Goal: Task Accomplishment & Management: Manage account settings

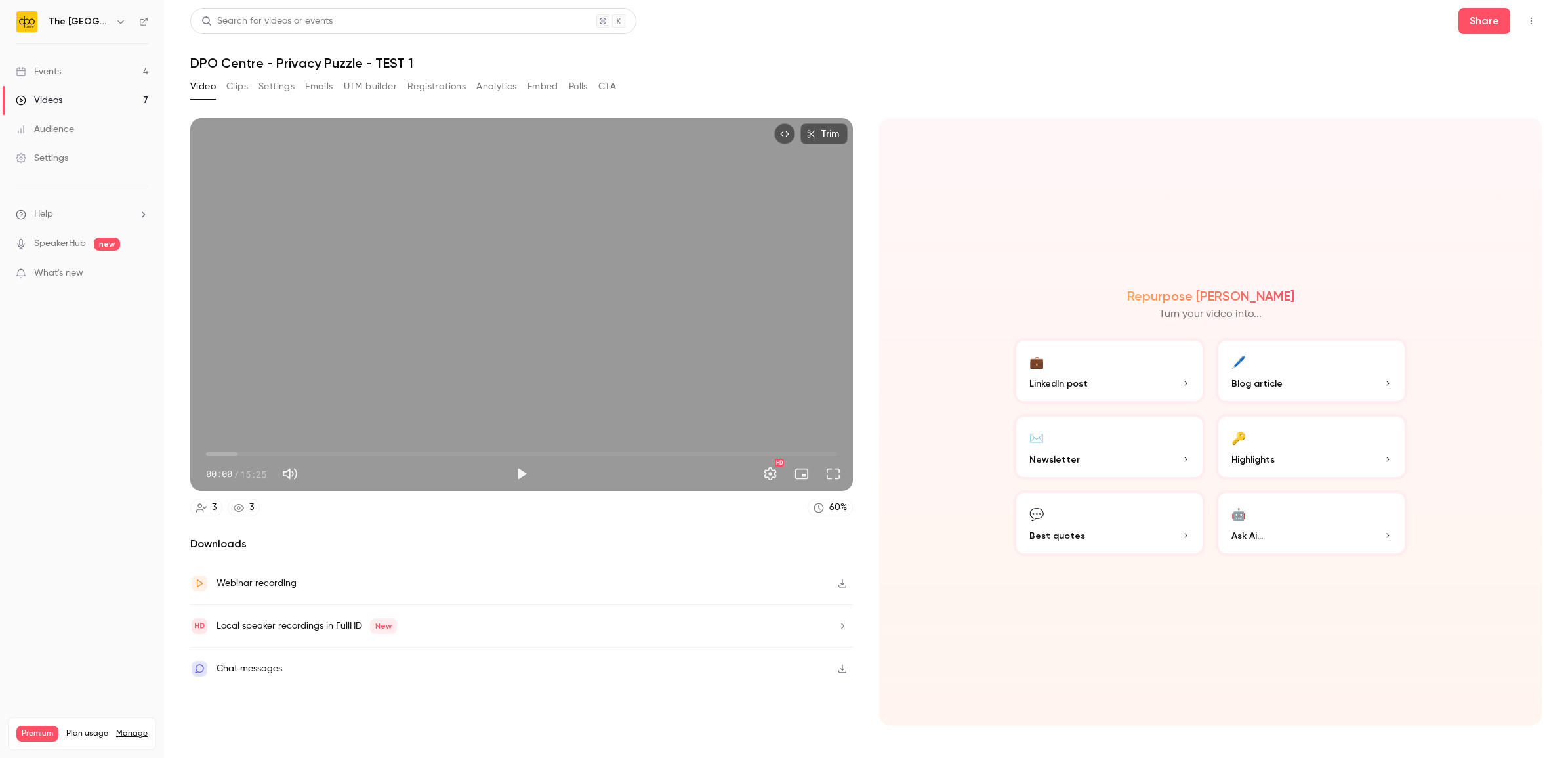
click at [92, 74] on link "Events 4" at bounding box center [82, 71] width 164 height 29
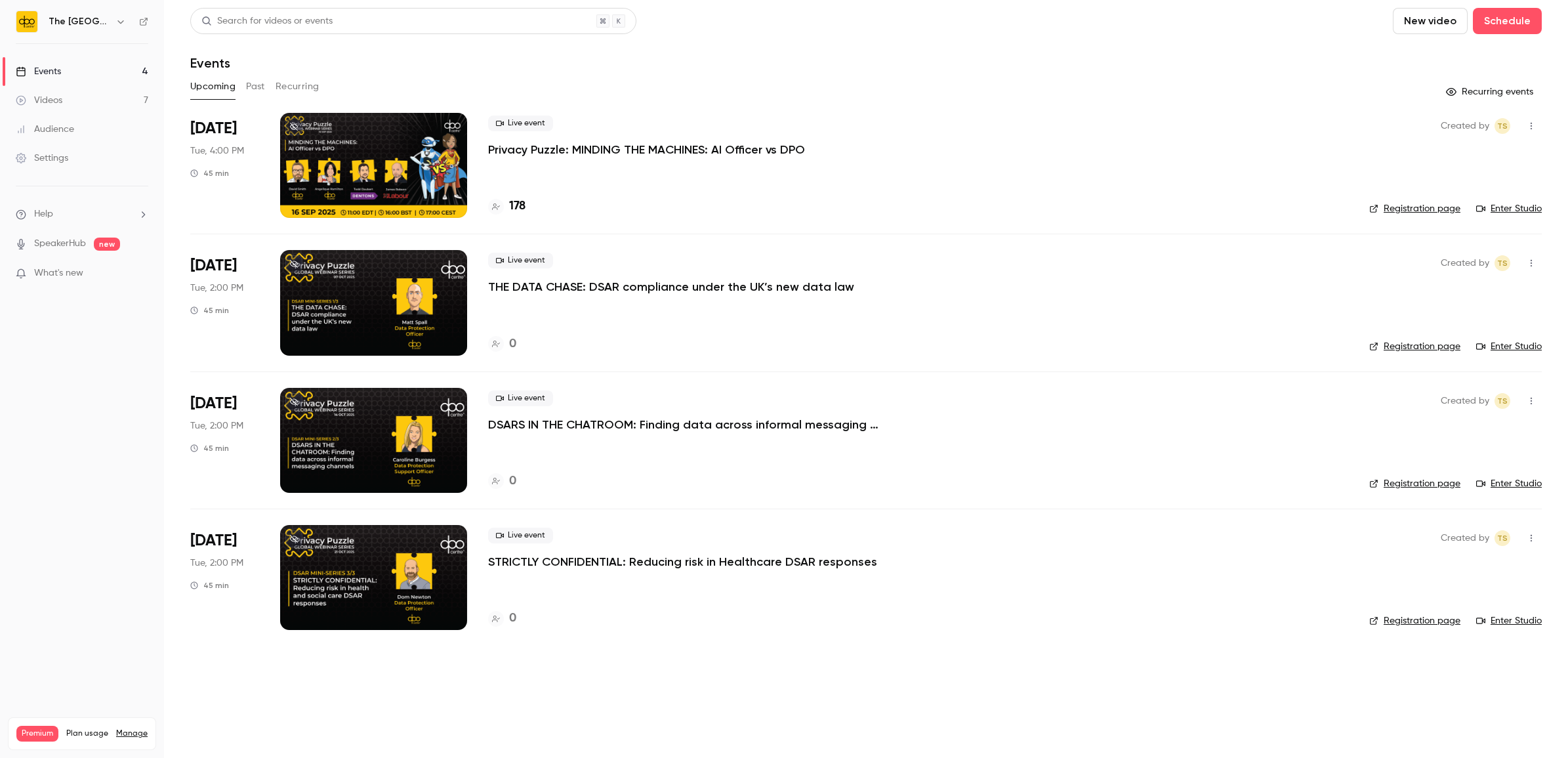
click at [604, 293] on p "THE DATA CHASE: DSAR compliance under the UK’s new data law" at bounding box center [671, 287] width 366 height 16
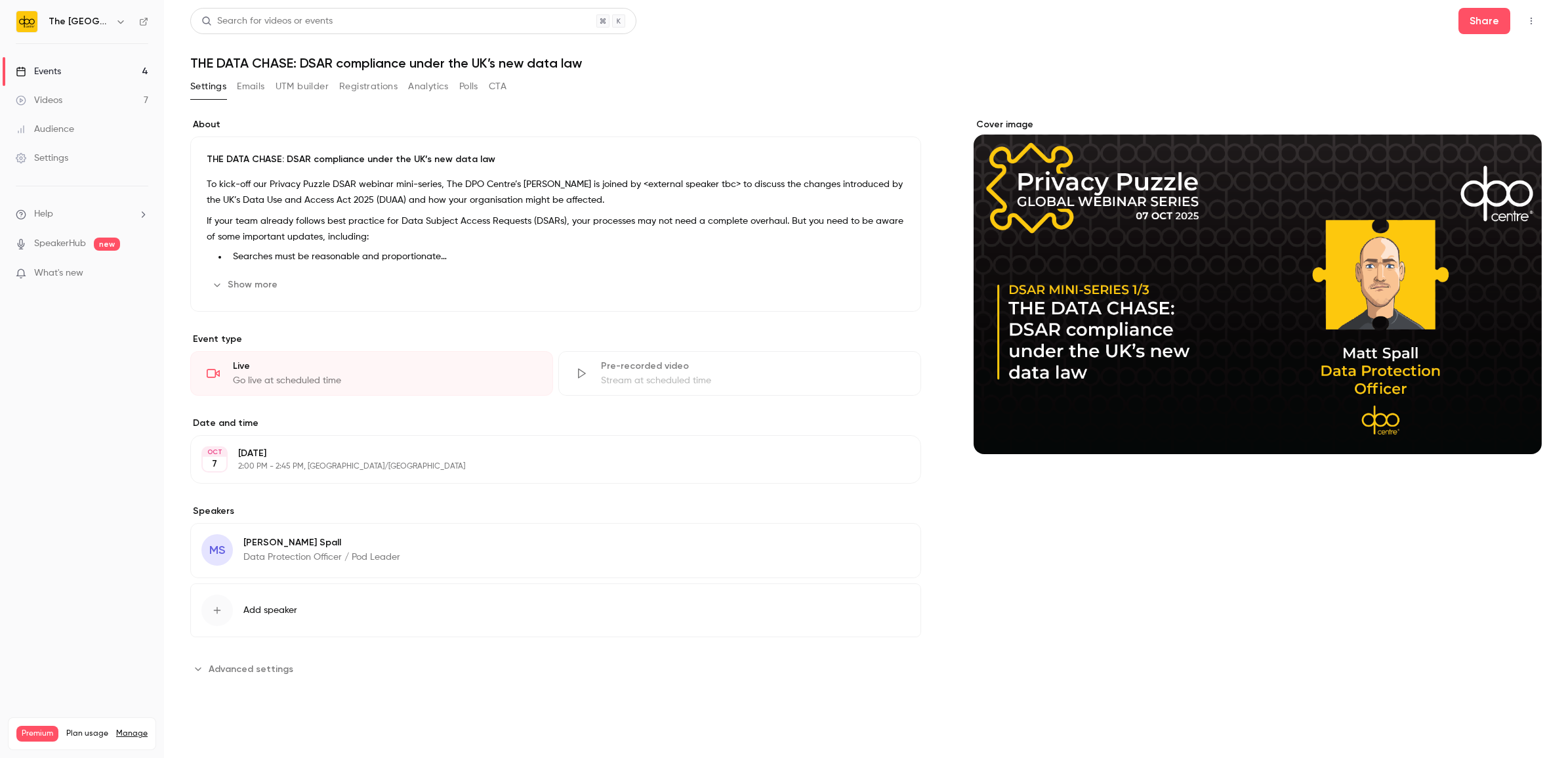
click at [61, 74] on link "Events 4" at bounding box center [82, 71] width 164 height 29
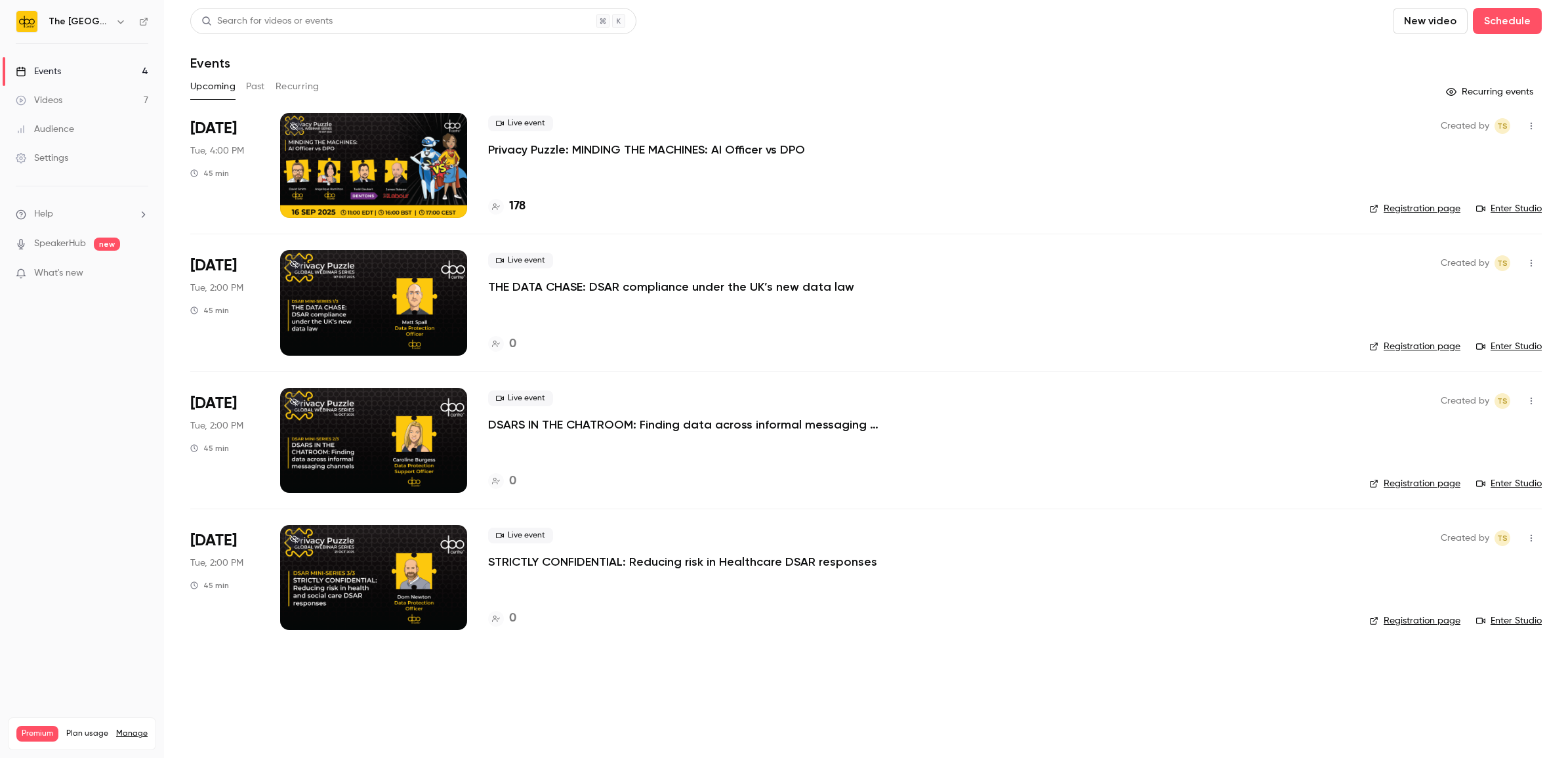
click at [500, 431] on p "DSARS IN THE CHATROOM: Finding data across informal messaging channels" at bounding box center [685, 425] width 394 height 16
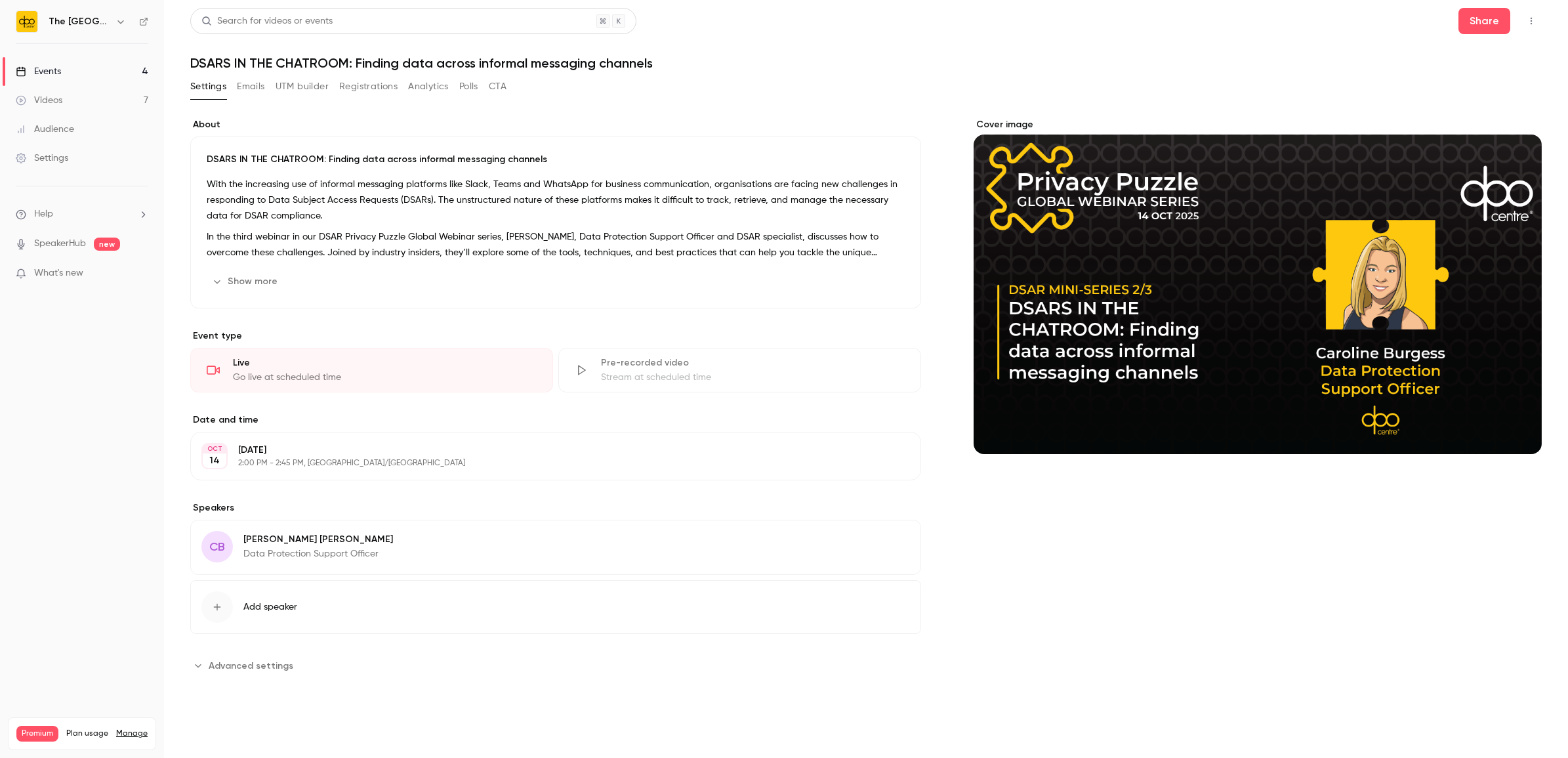
click at [258, 279] on button "Show more" at bounding box center [246, 281] width 79 height 21
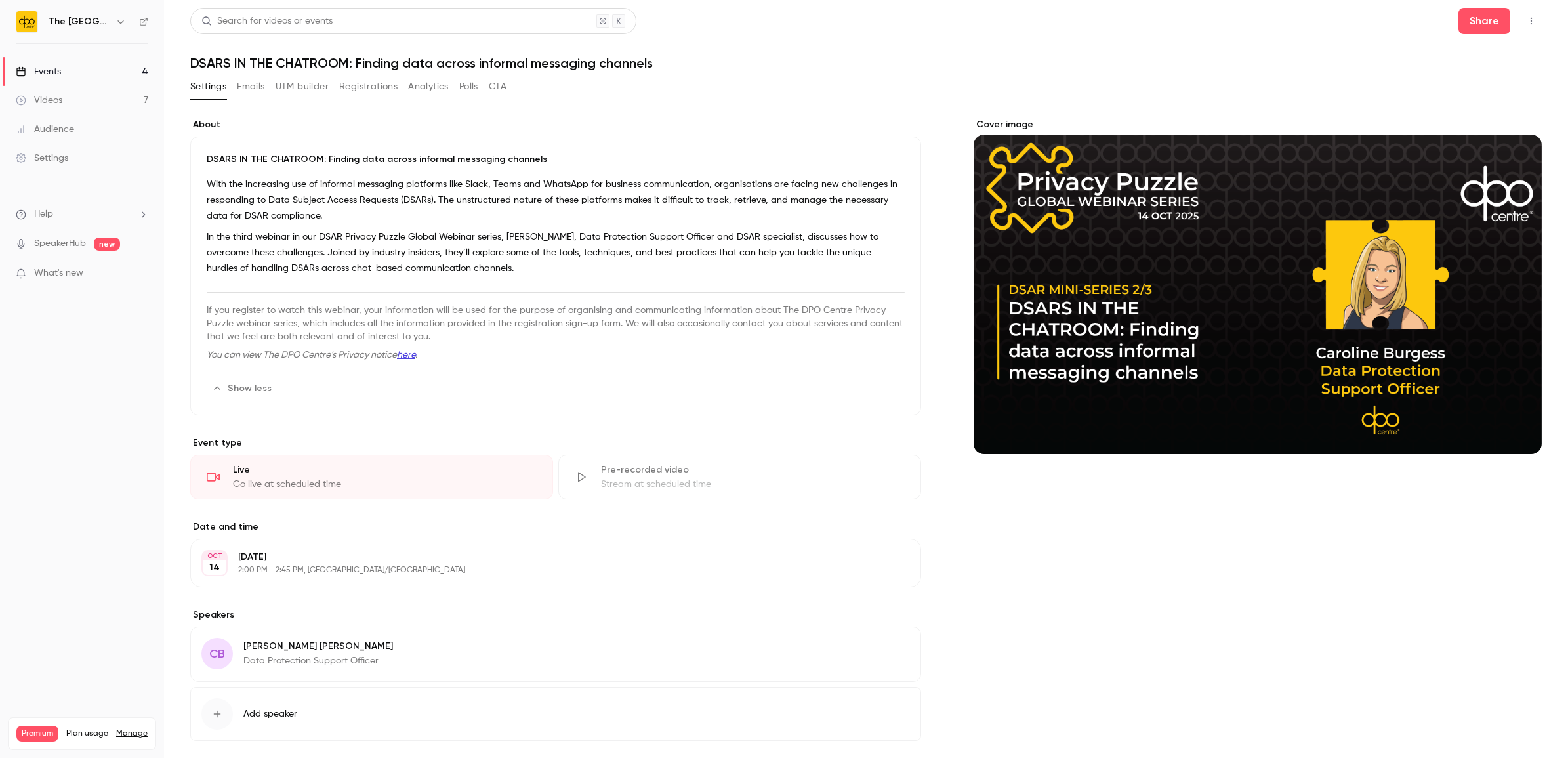
click at [254, 234] on p "In the third webinar in our DSAR Privacy Puzzle Global Webinar series, Caroline…" at bounding box center [556, 252] width 698 height 47
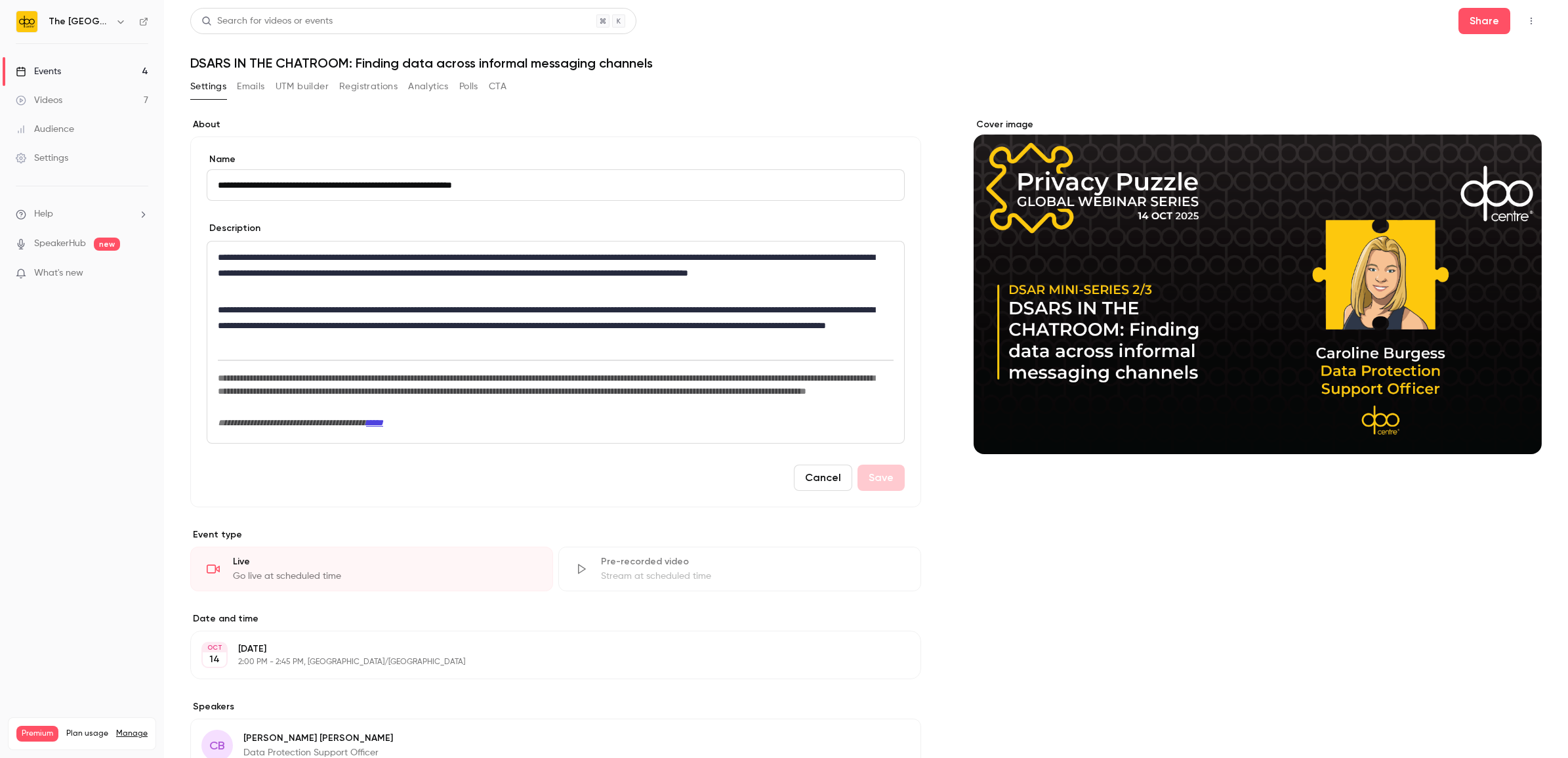
click at [264, 307] on p "**********" at bounding box center [551, 325] width 668 height 47
click at [347, 328] on p "**********" at bounding box center [551, 325] width 668 height 47
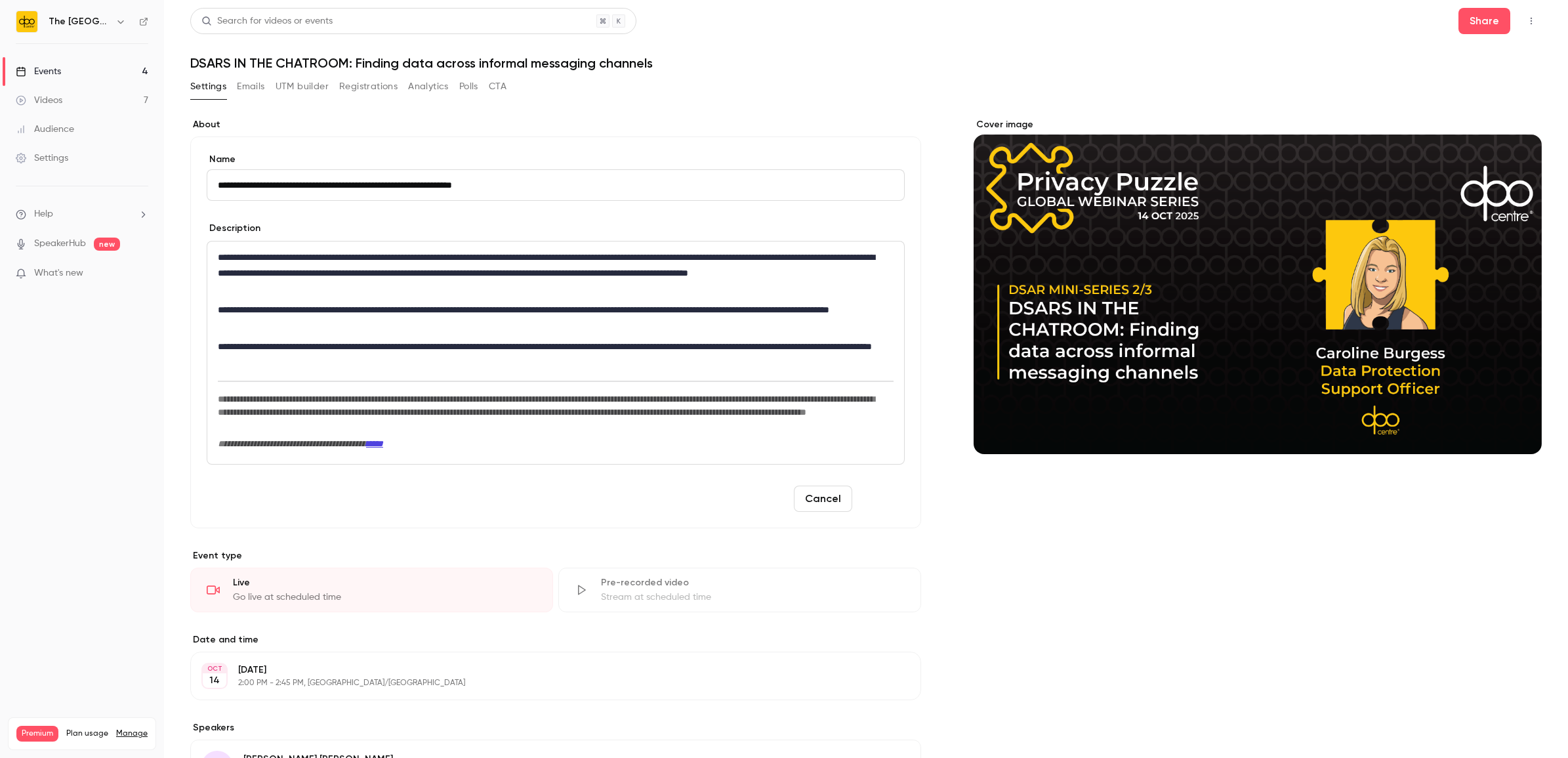
click at [868, 495] on button "Save" at bounding box center [880, 499] width 47 height 26
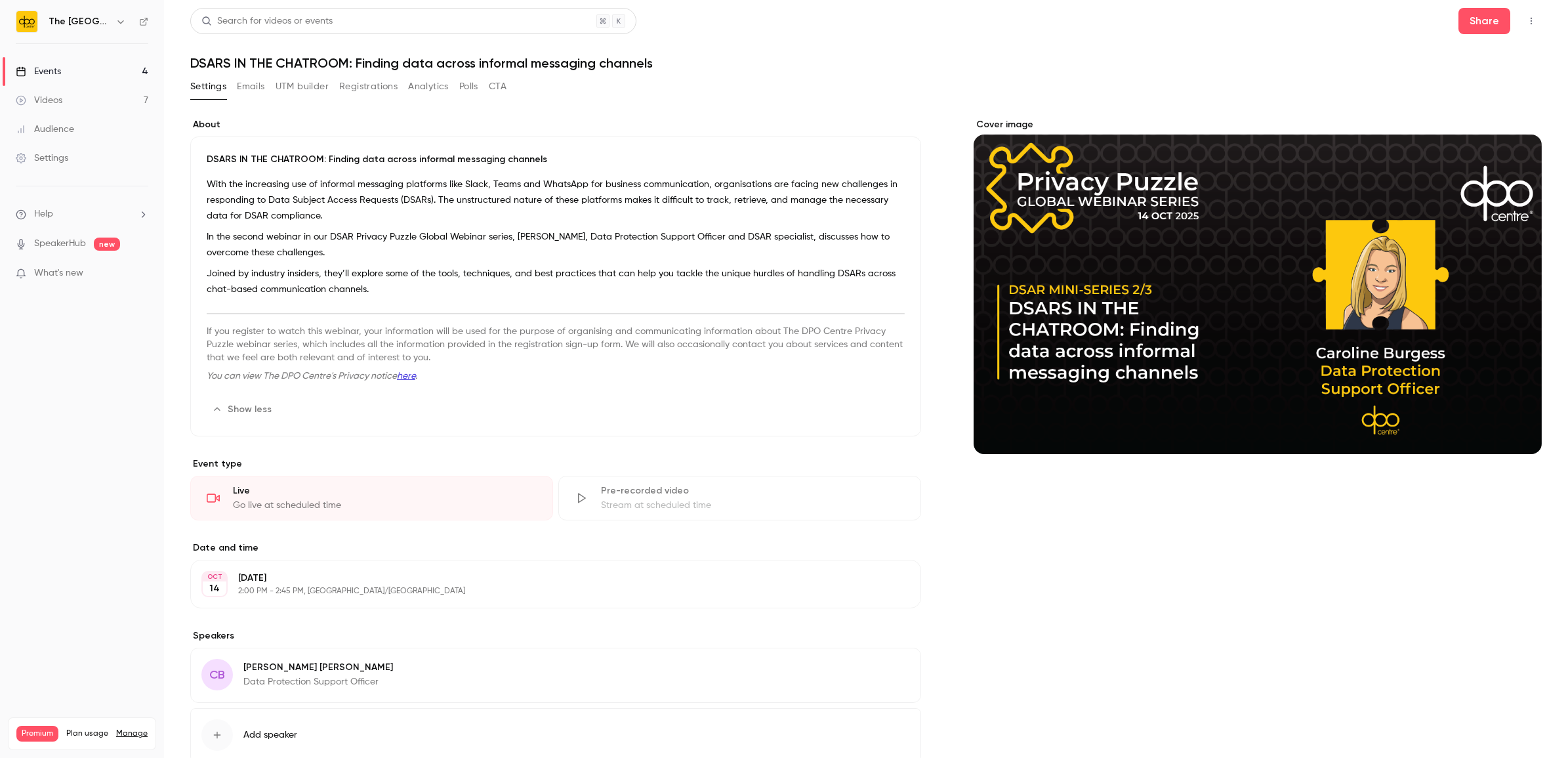
click at [66, 72] on link "Events 4" at bounding box center [82, 71] width 164 height 29
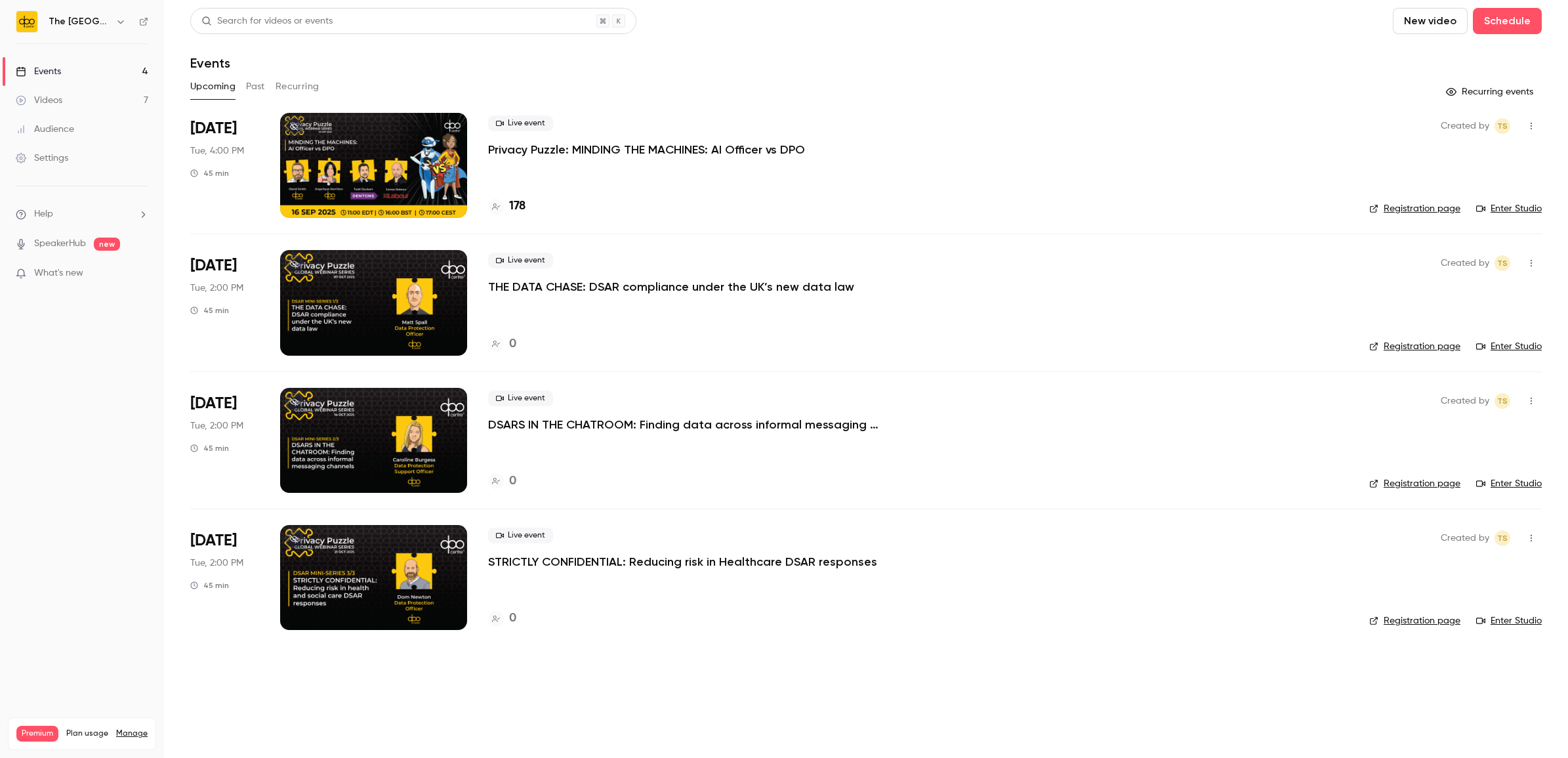
click at [388, 579] on div at bounding box center [374, 577] width 187 height 105
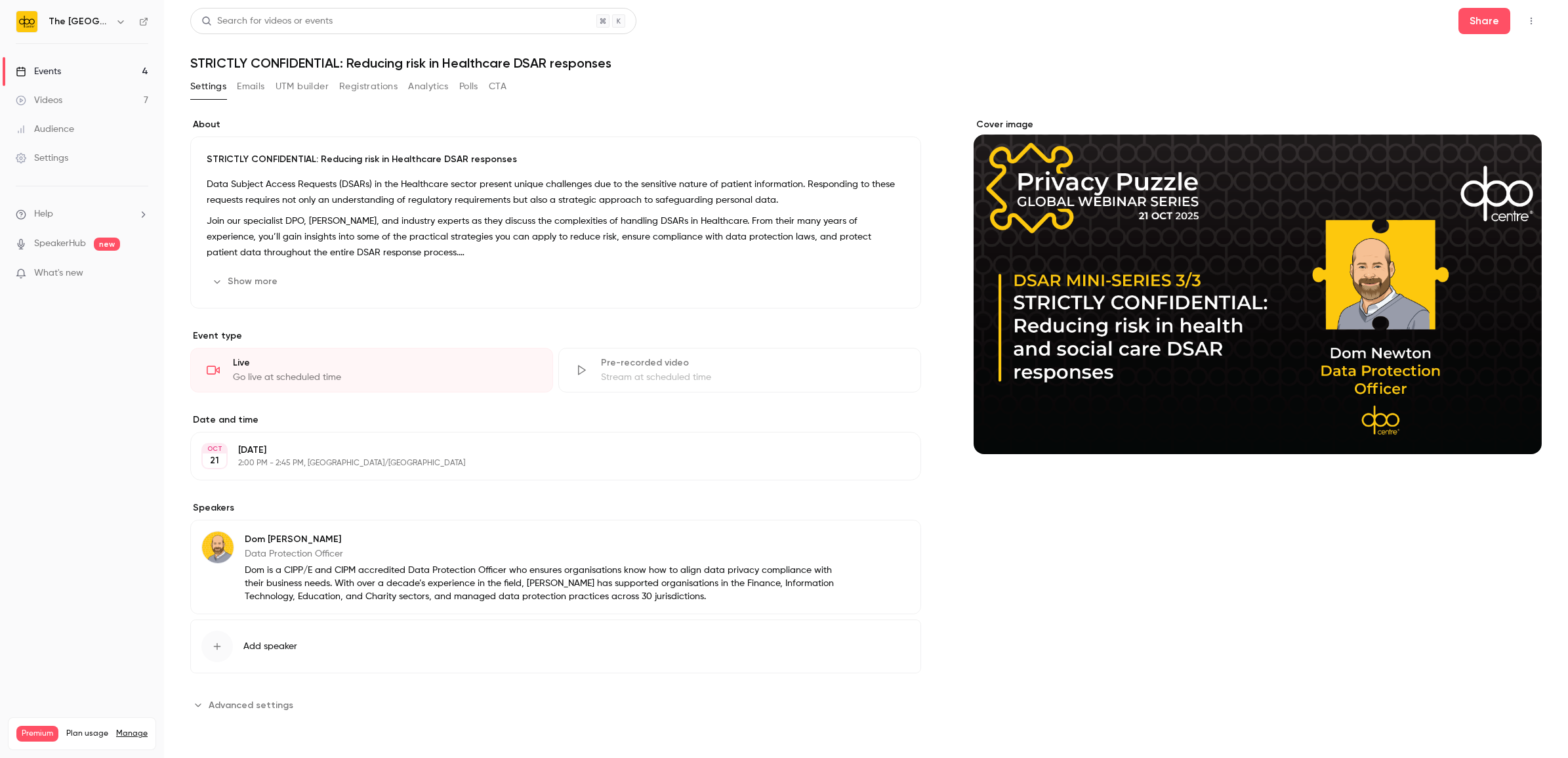
click at [97, 77] on link "Events 4" at bounding box center [82, 71] width 164 height 29
